Goal: Navigation & Orientation: Find specific page/section

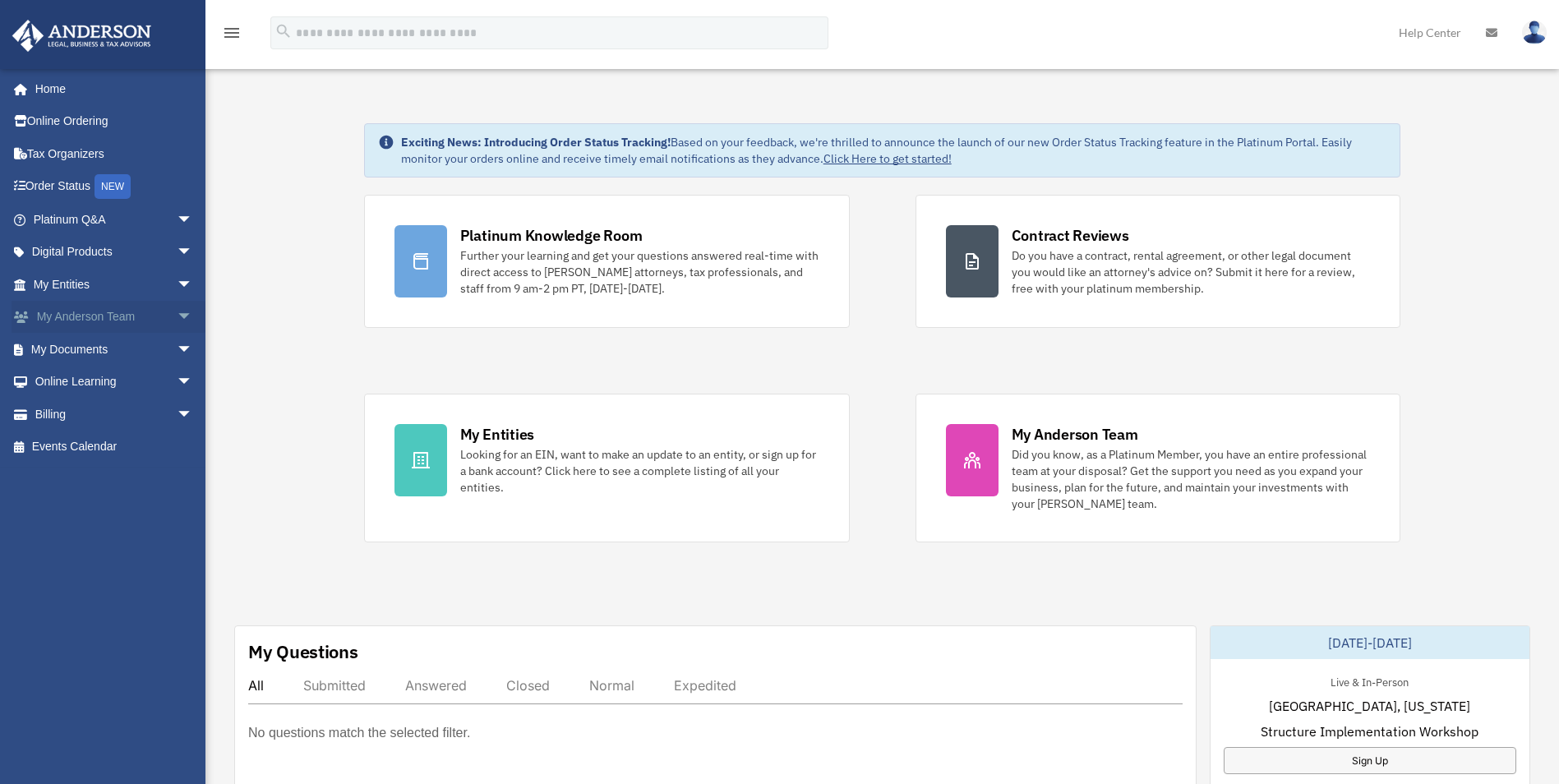
click at [61, 315] on link "My Anderson Team arrow_drop_down" at bounding box center [114, 316] width 206 height 33
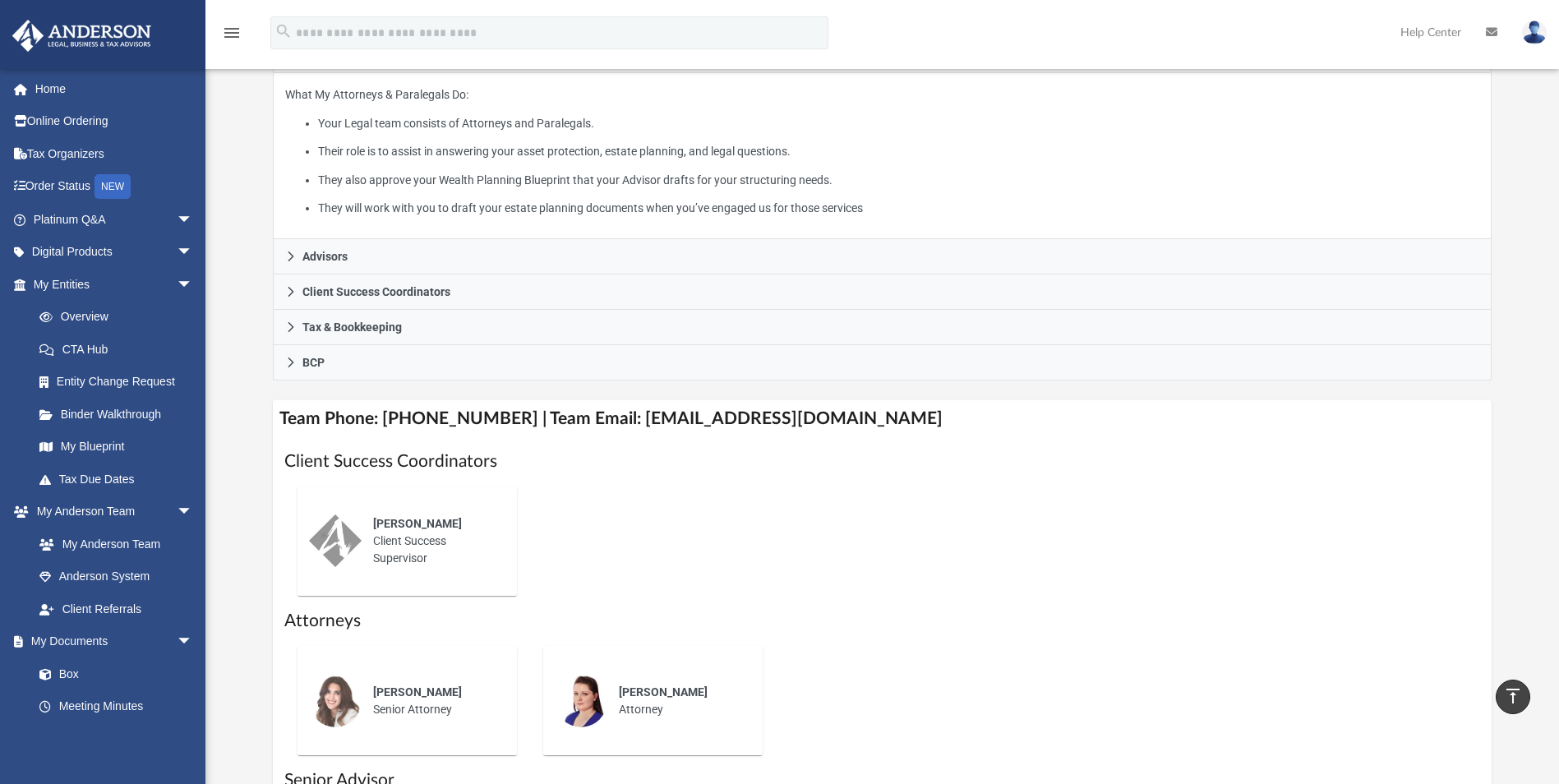
scroll to position [247, 0]
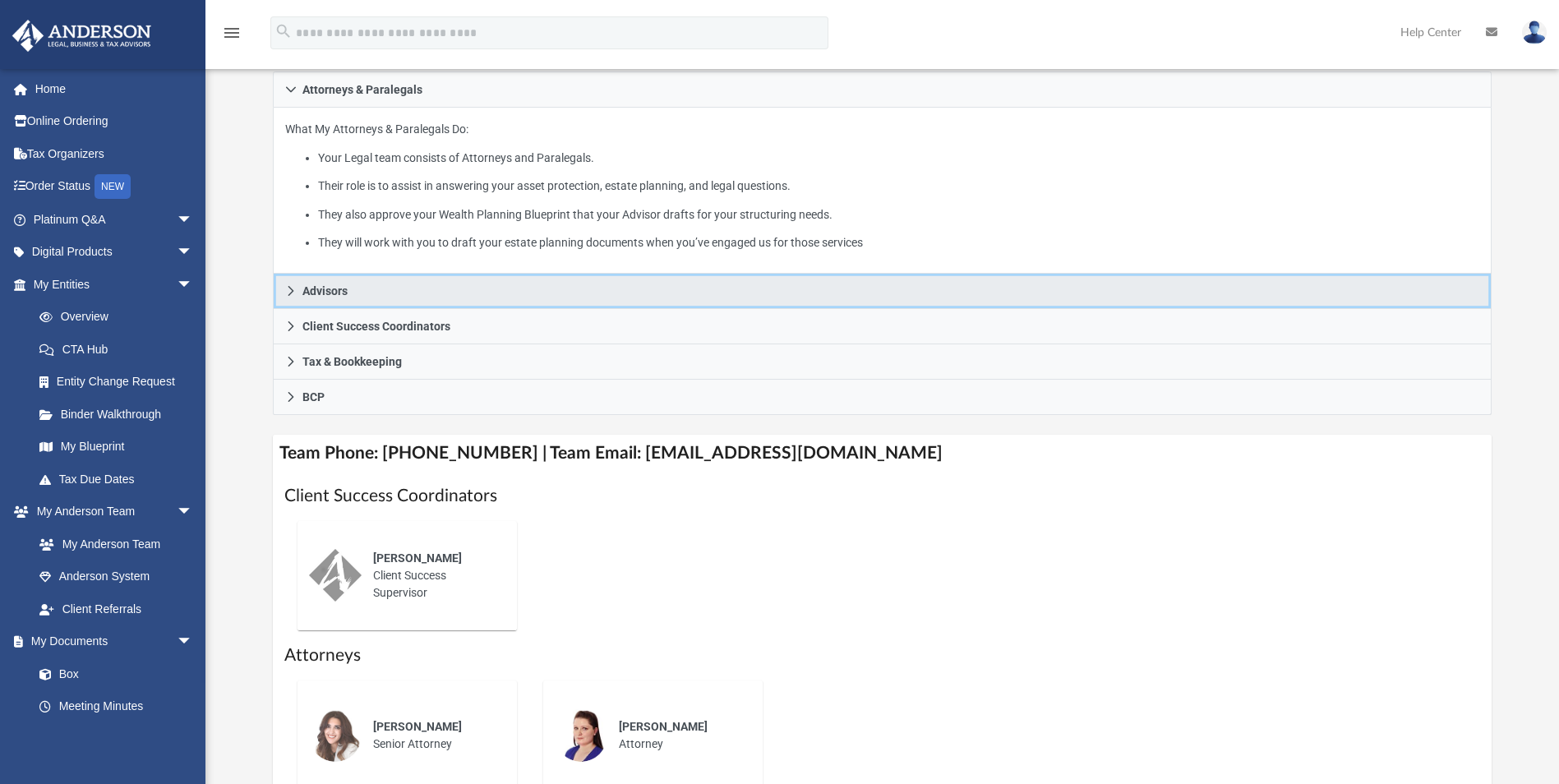
click at [318, 294] on span "Advisors" at bounding box center [325, 291] width 45 height 12
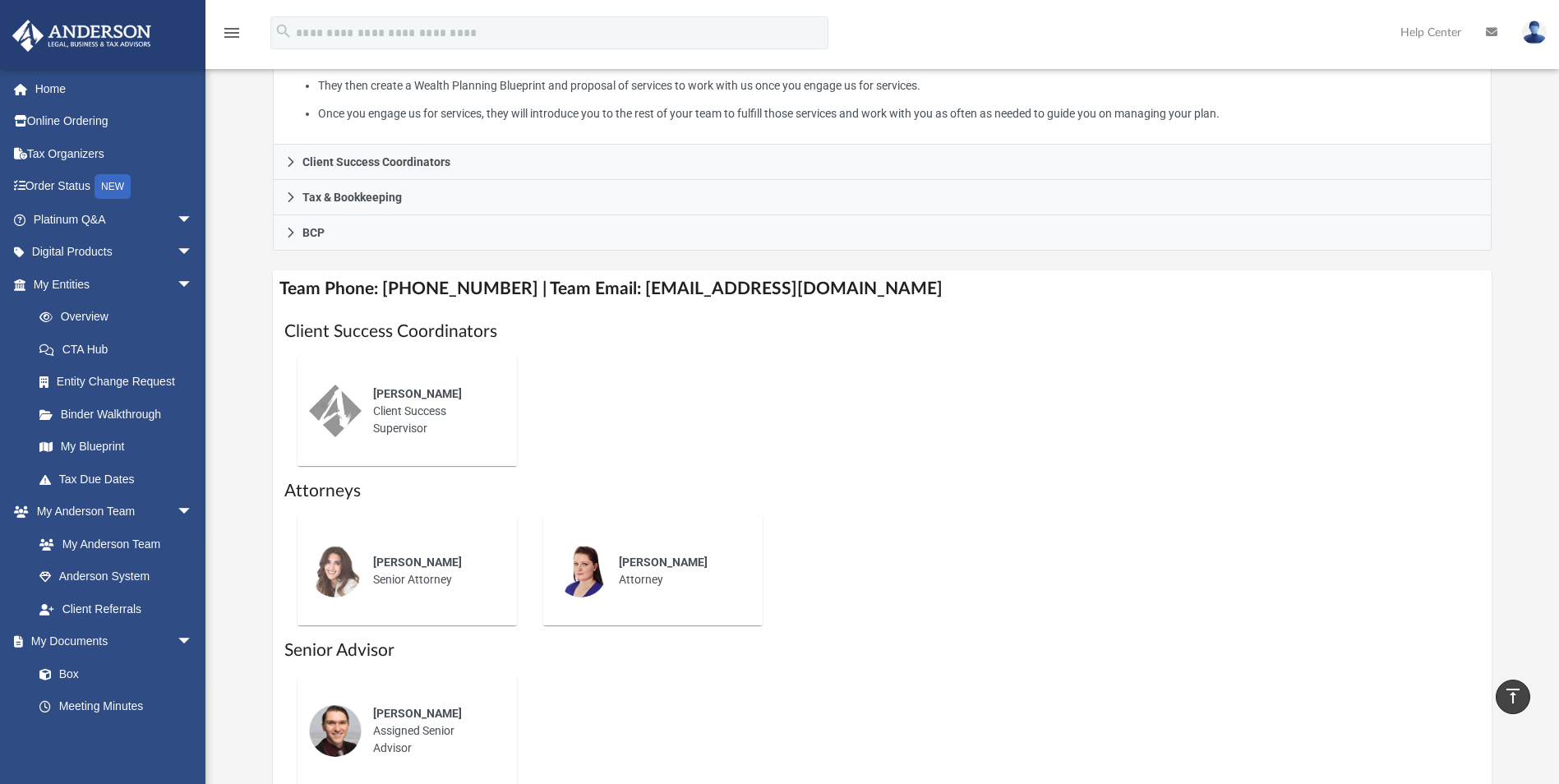
scroll to position [328, 0]
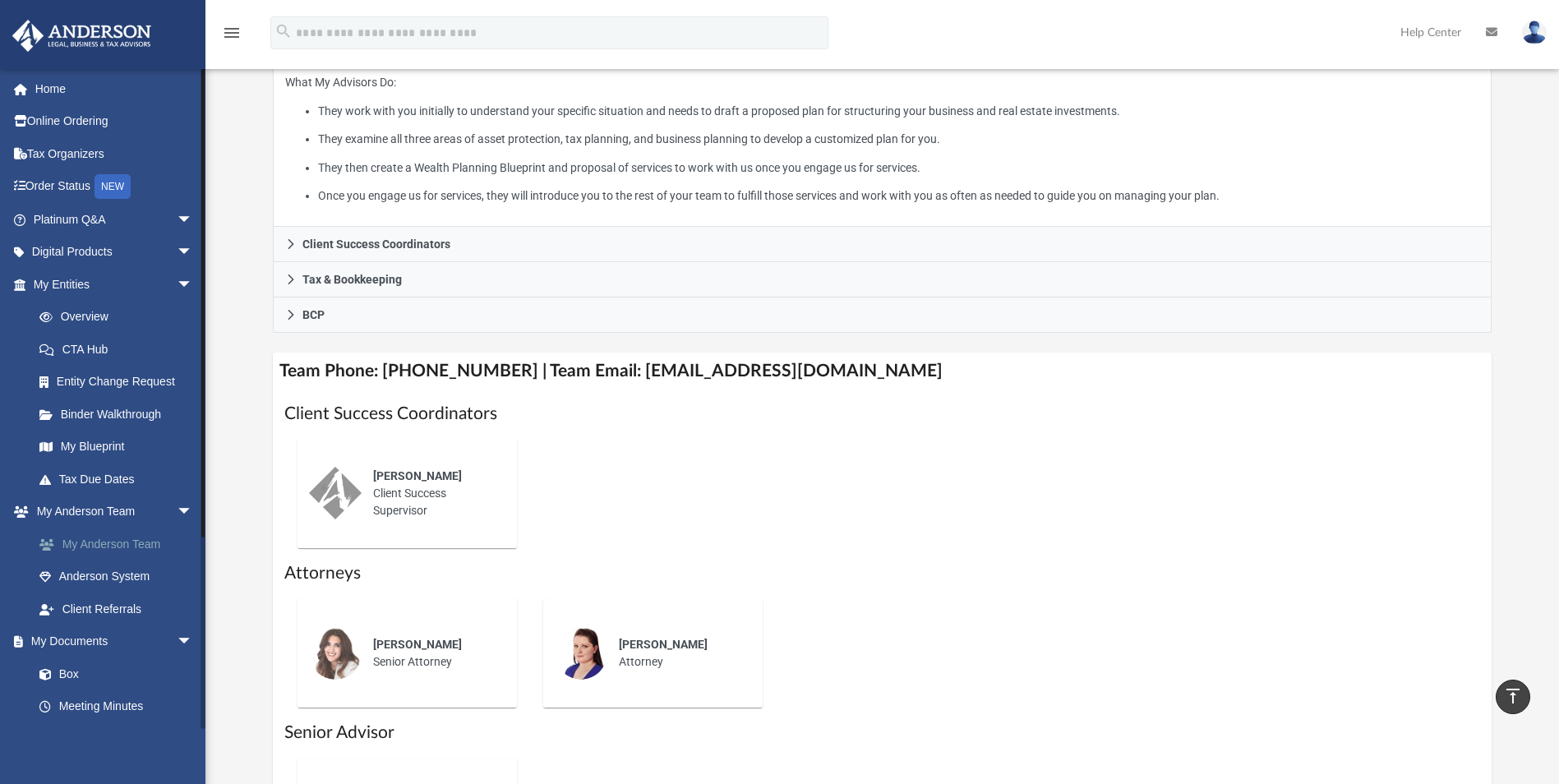
click at [102, 544] on link "My Anderson Team" at bounding box center [120, 543] width 195 height 33
click at [104, 571] on link "Anderson System" at bounding box center [120, 576] width 195 height 33
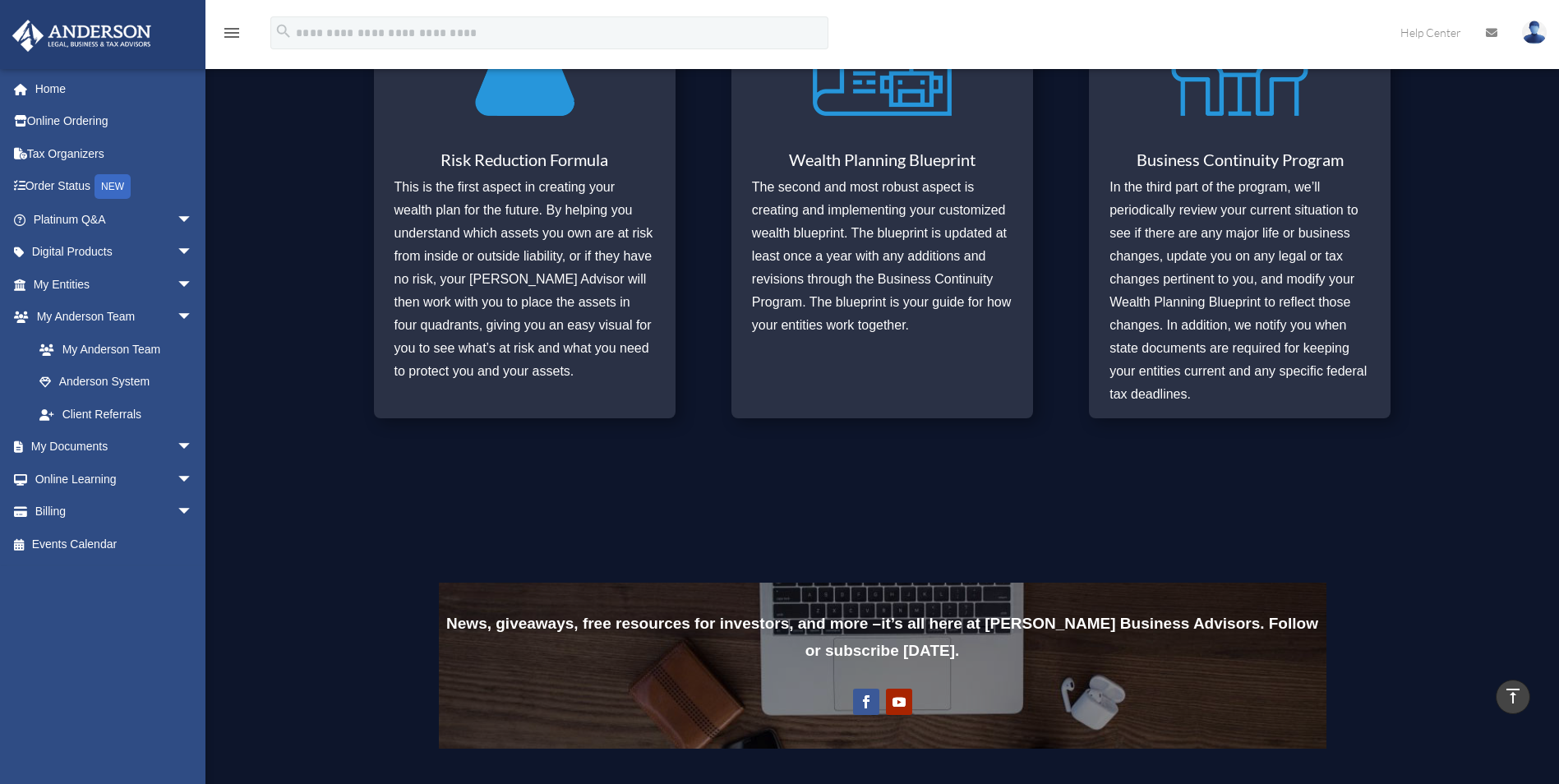
scroll to position [396, 0]
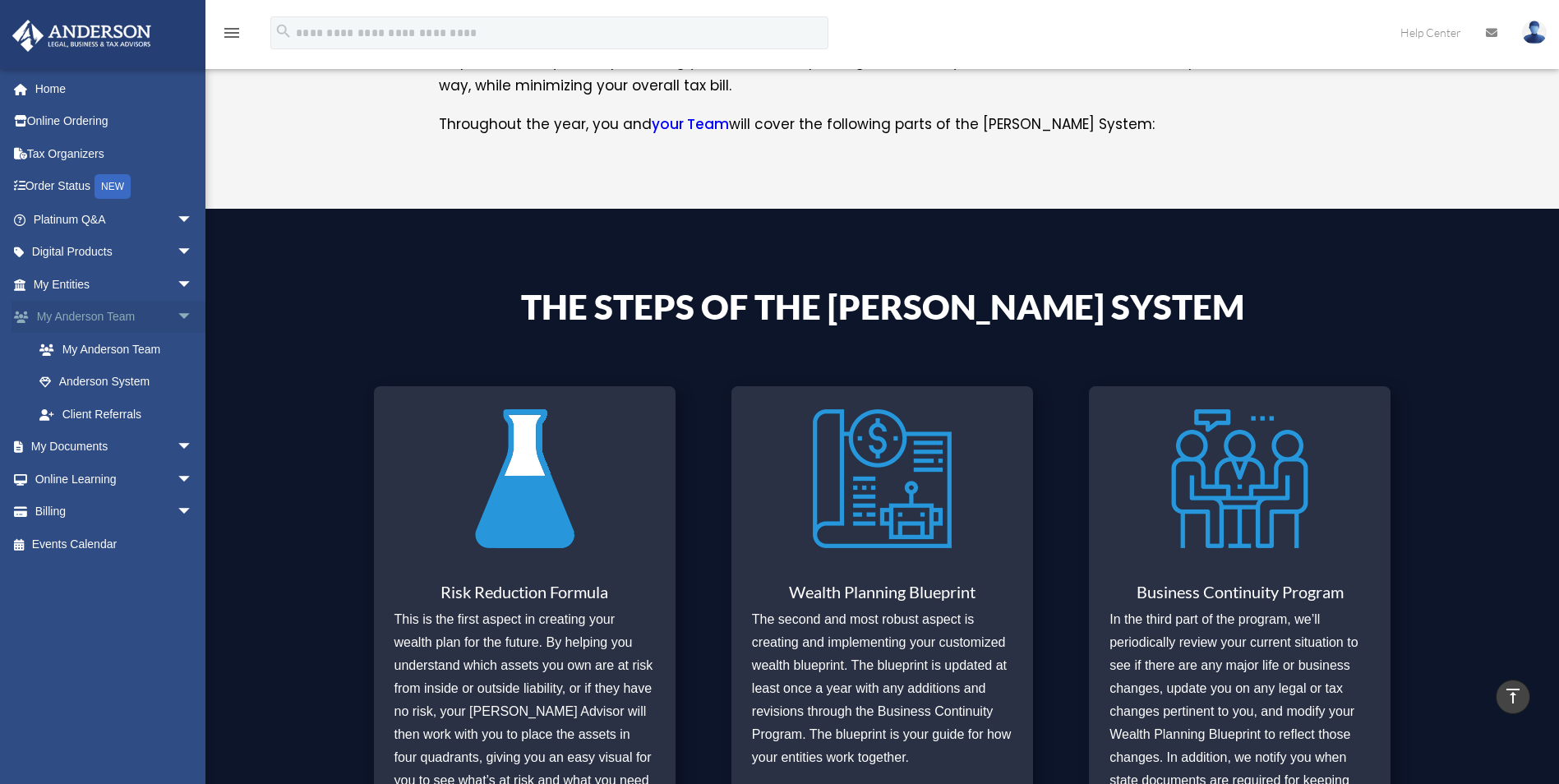
click at [103, 317] on link "My Anderson Team arrow_drop_down" at bounding box center [114, 316] width 206 height 33
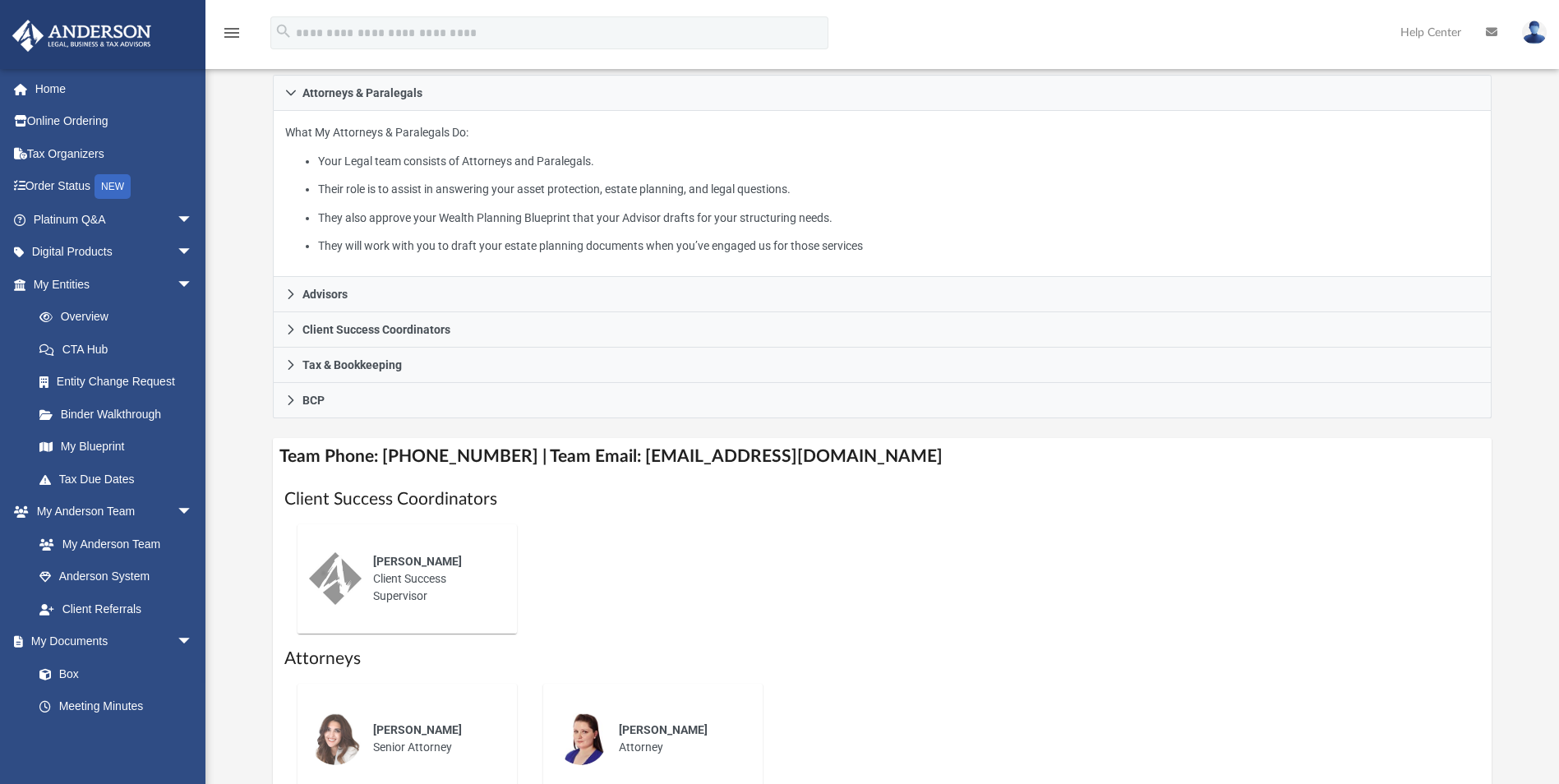
scroll to position [328, 0]
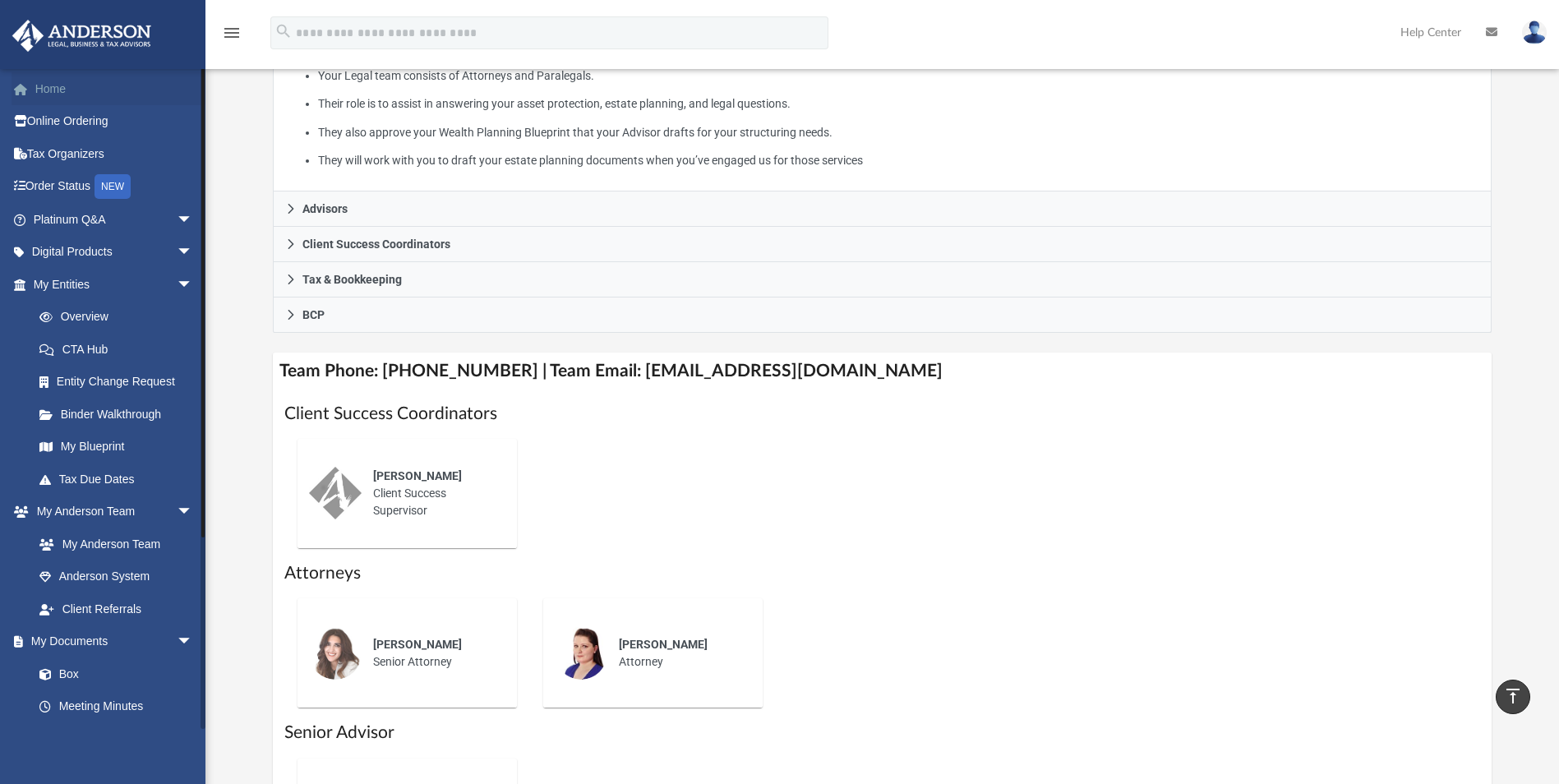
click at [62, 86] on link "Home" at bounding box center [114, 89] width 206 height 33
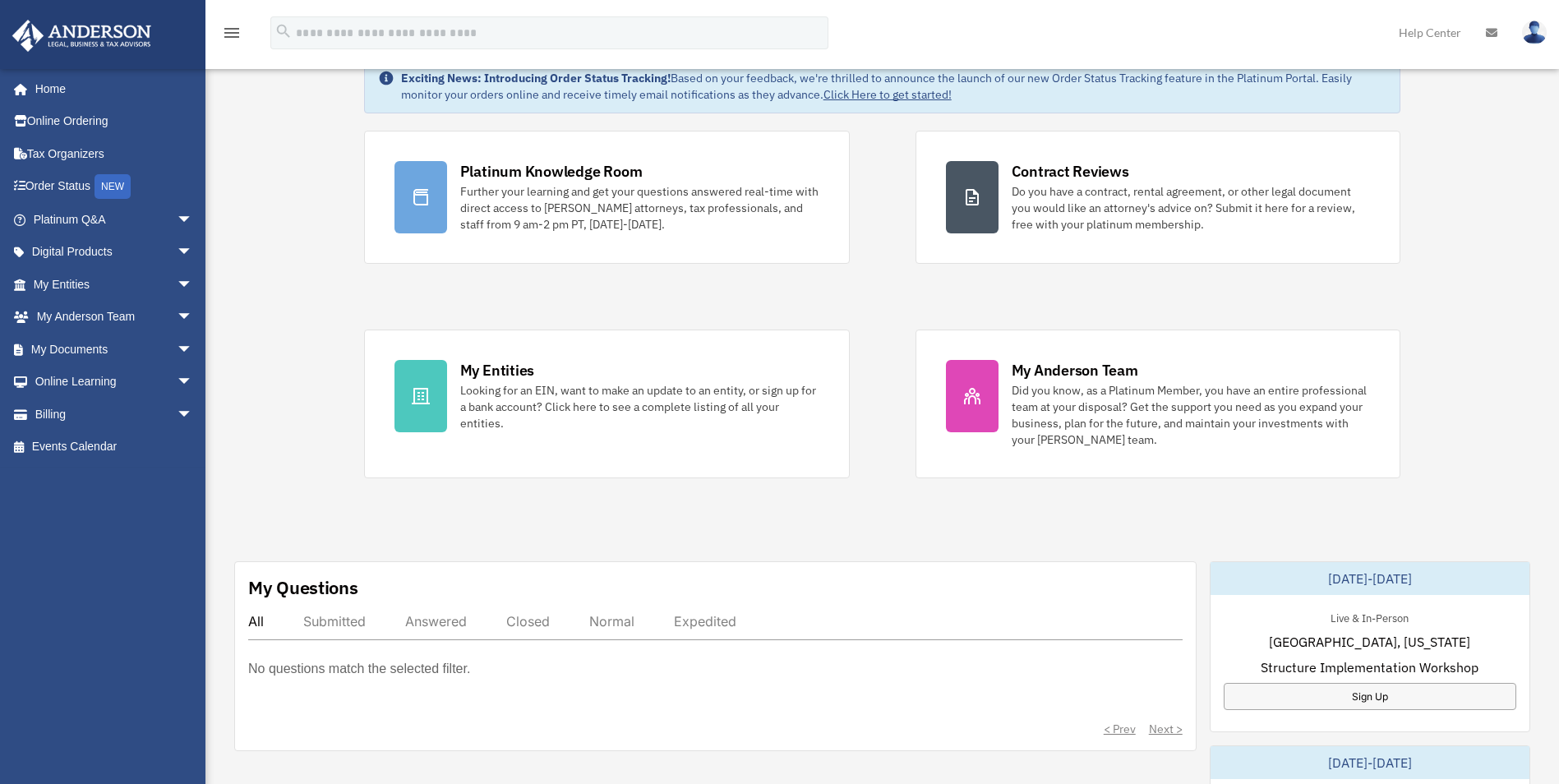
scroll to position [83, 0]
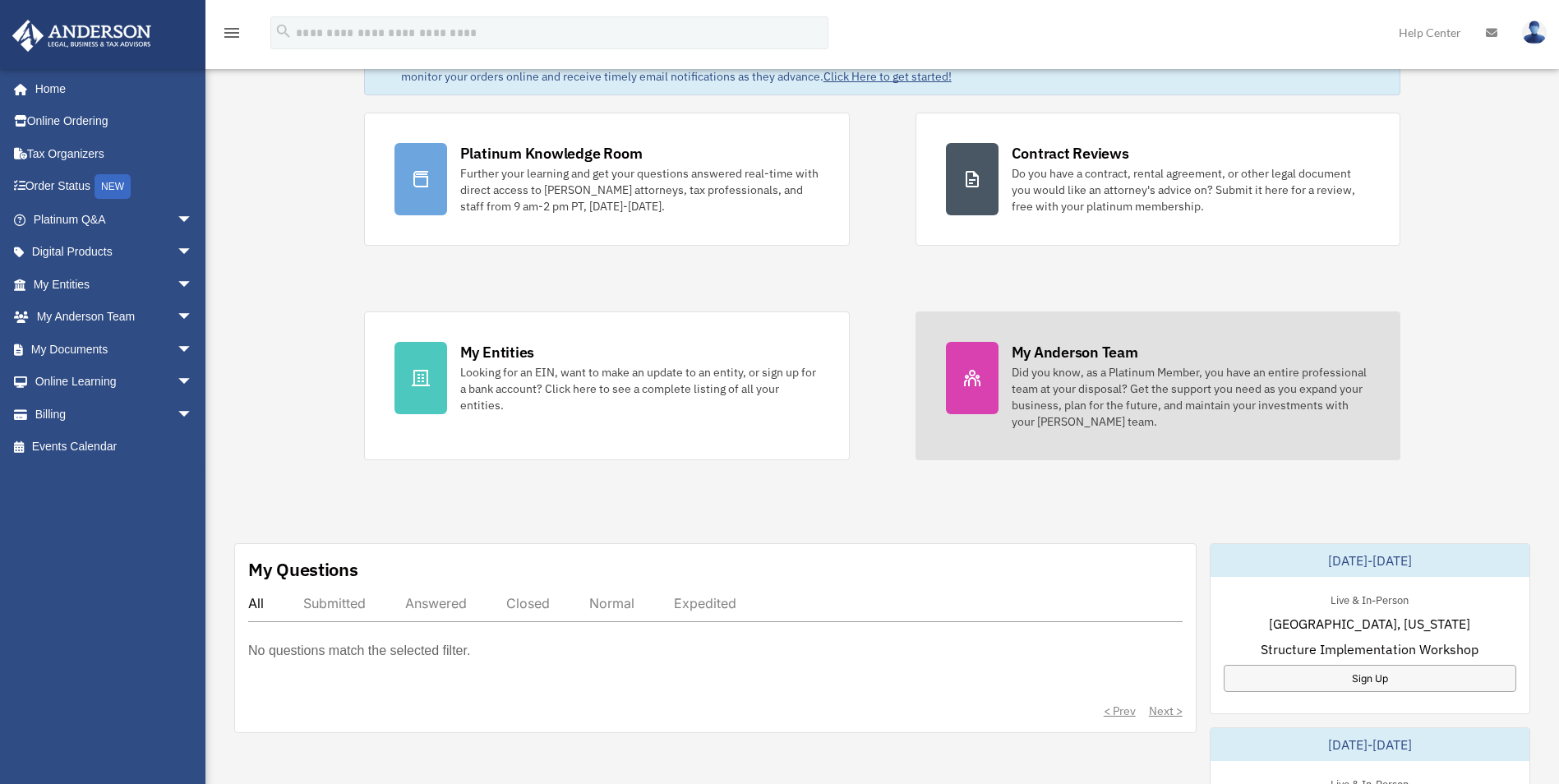
click at [1075, 377] on div "Did you know, as a Platinum Member, you have an entire professional team at you…" at bounding box center [1191, 397] width 359 height 66
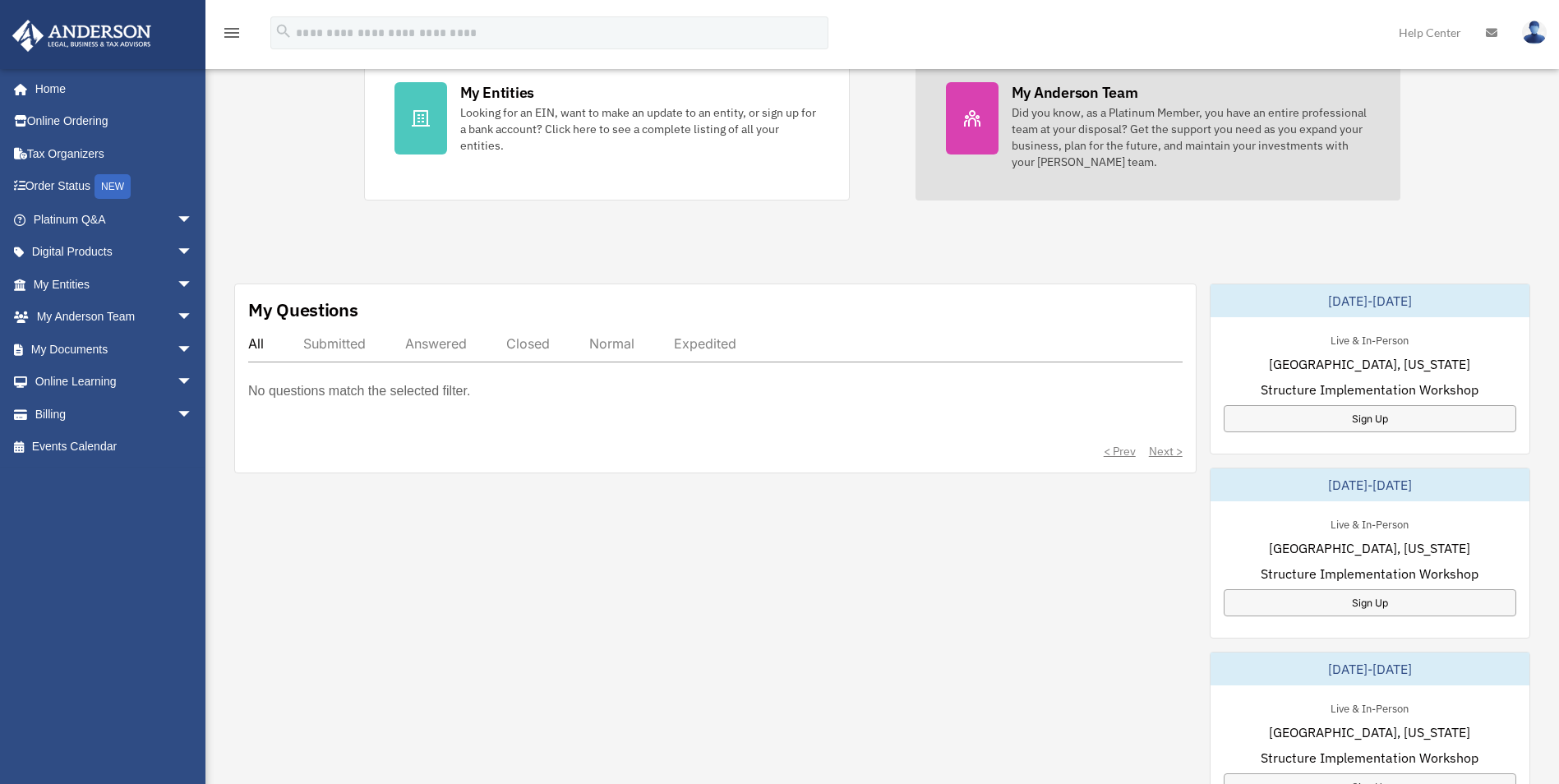
scroll to position [411, 0]
